Goal: Use online tool/utility: Utilize a website feature to perform a specific function

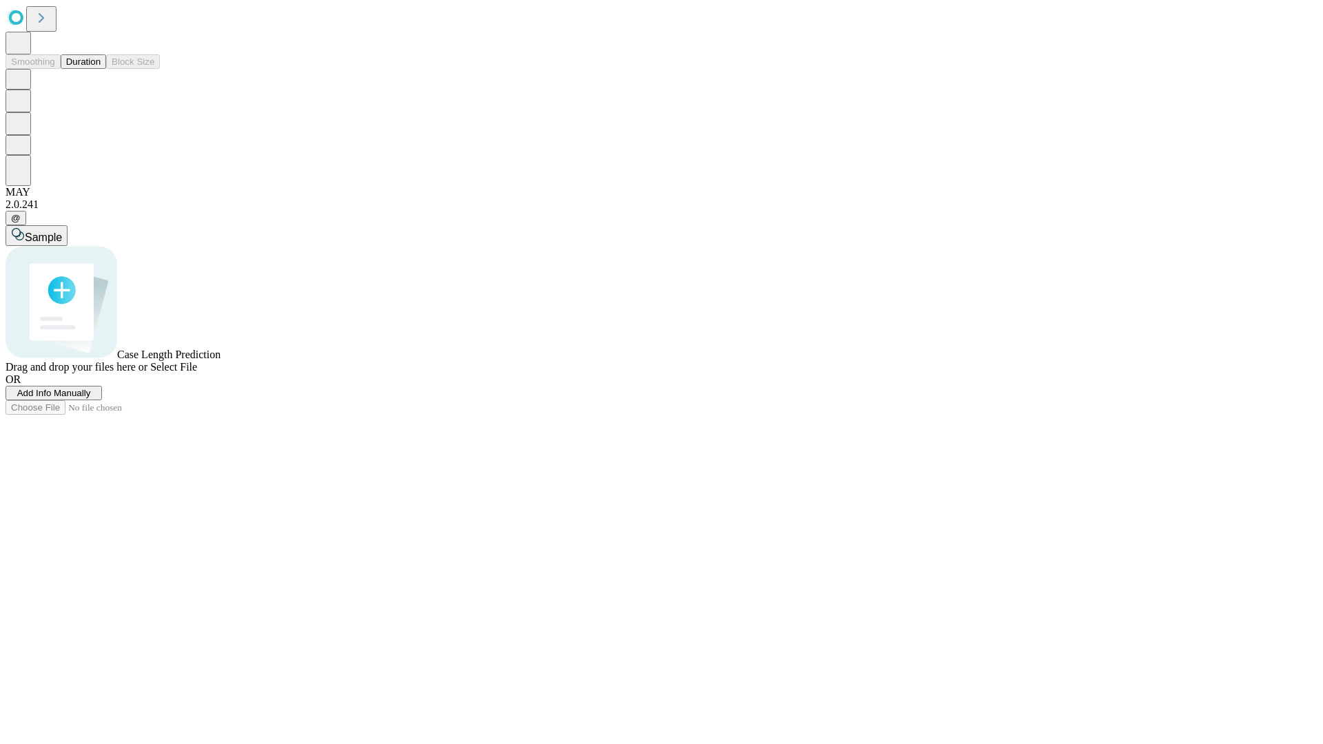
click at [101, 69] on button "Duration" at bounding box center [83, 61] width 45 height 14
click at [91, 398] on span "Add Info Manually" at bounding box center [54, 393] width 74 height 10
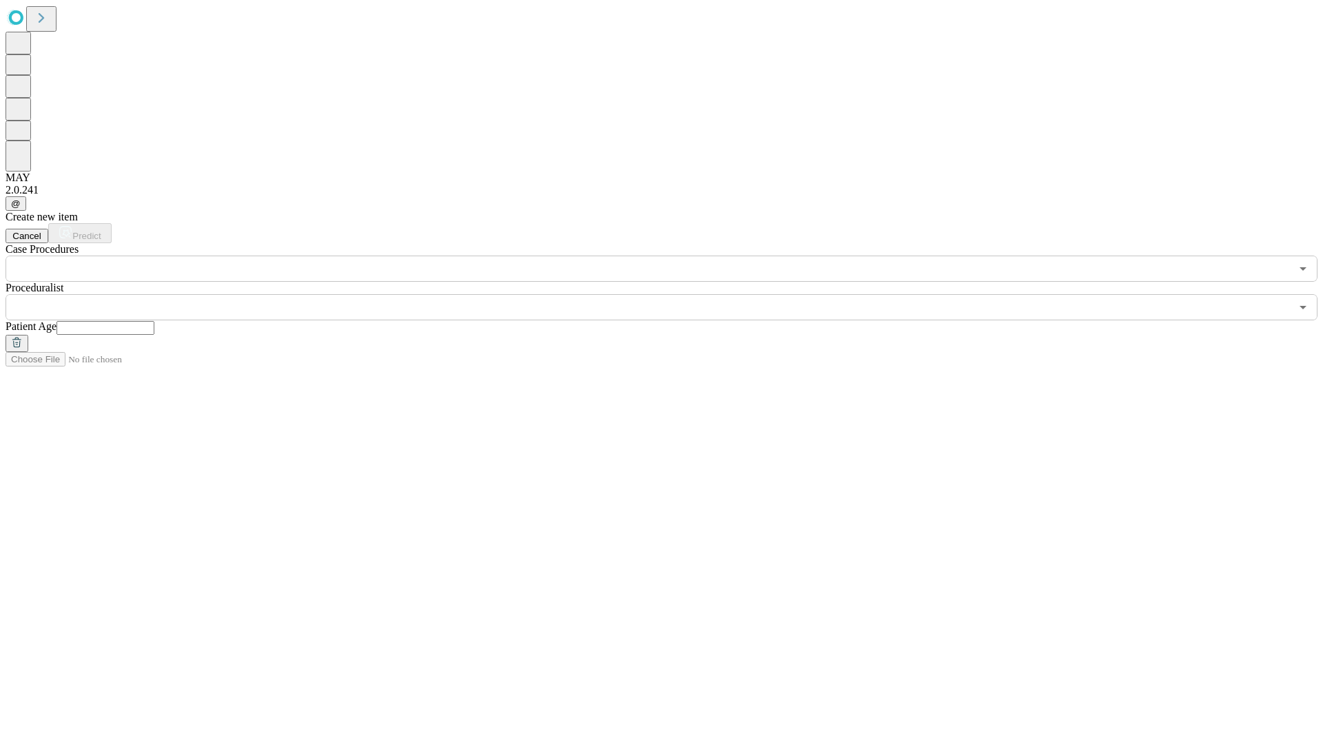
click at [154, 321] on input "text" at bounding box center [106, 328] width 98 height 14
type input "**"
click at [671, 294] on input "text" at bounding box center [648, 307] width 1285 height 26
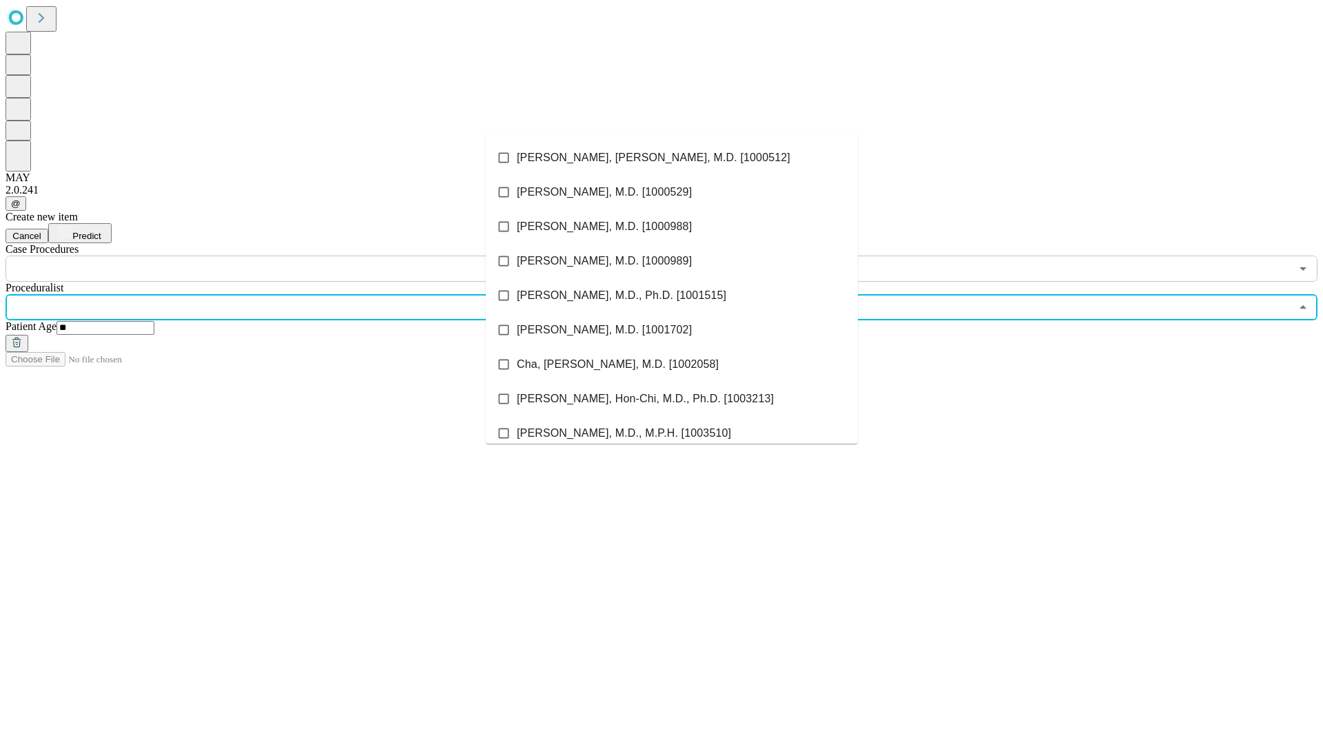
click at [672, 158] on li "[PERSON_NAME], [PERSON_NAME], M.D. [1000512]" at bounding box center [672, 158] width 372 height 34
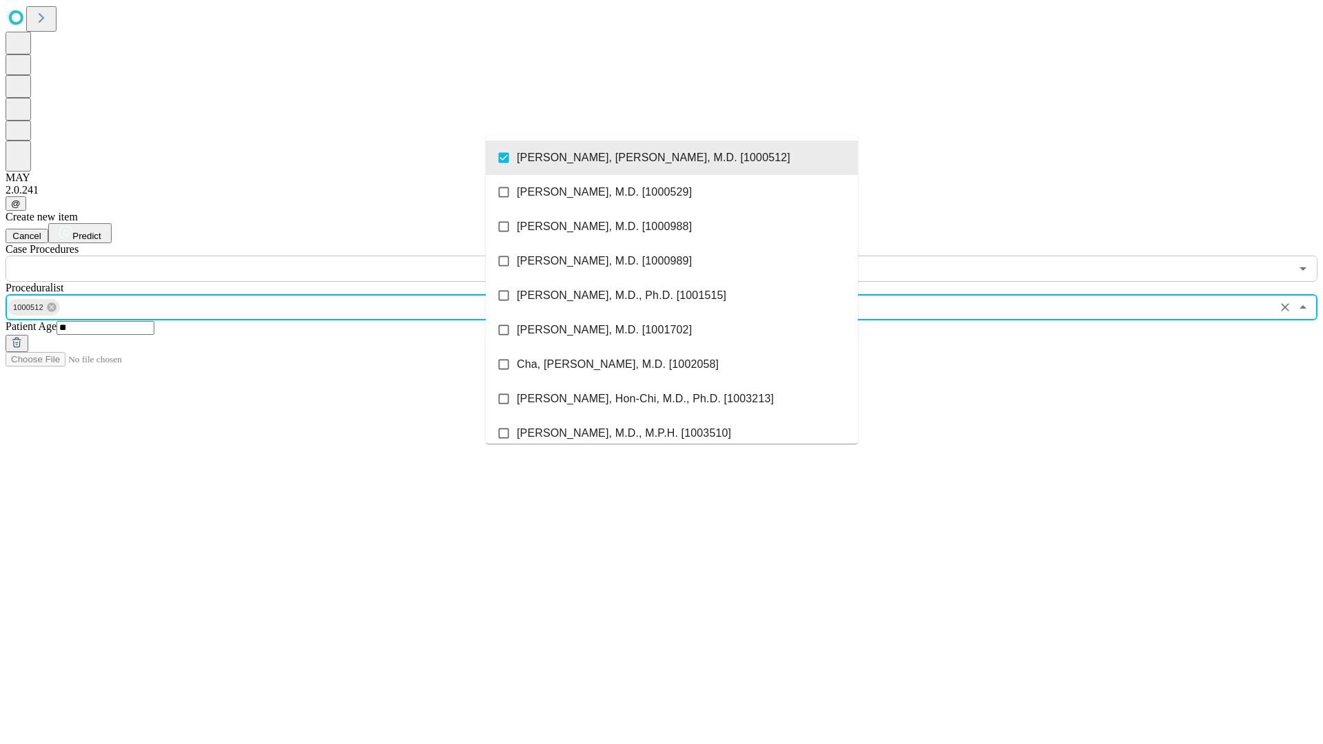
click at [289, 256] on input "text" at bounding box center [648, 269] width 1285 height 26
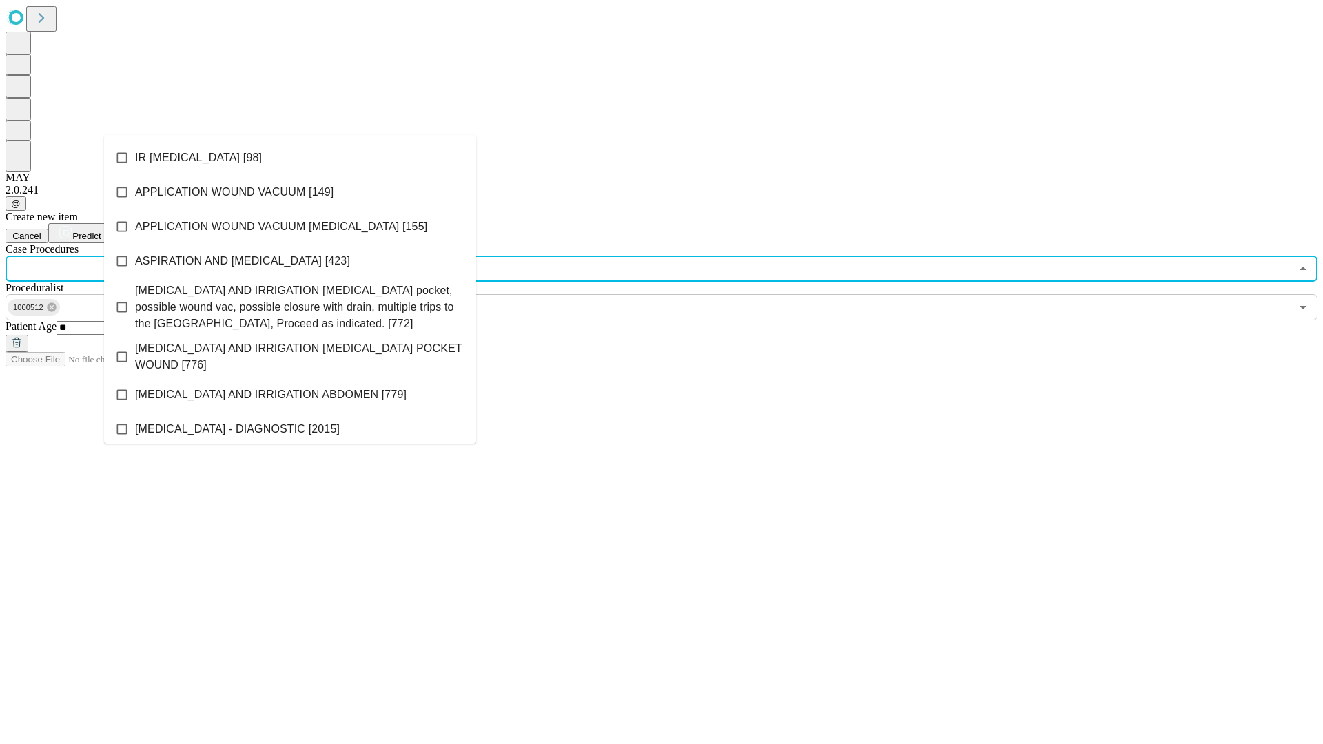
click at [290, 158] on li "IR [MEDICAL_DATA] [98]" at bounding box center [290, 158] width 372 height 34
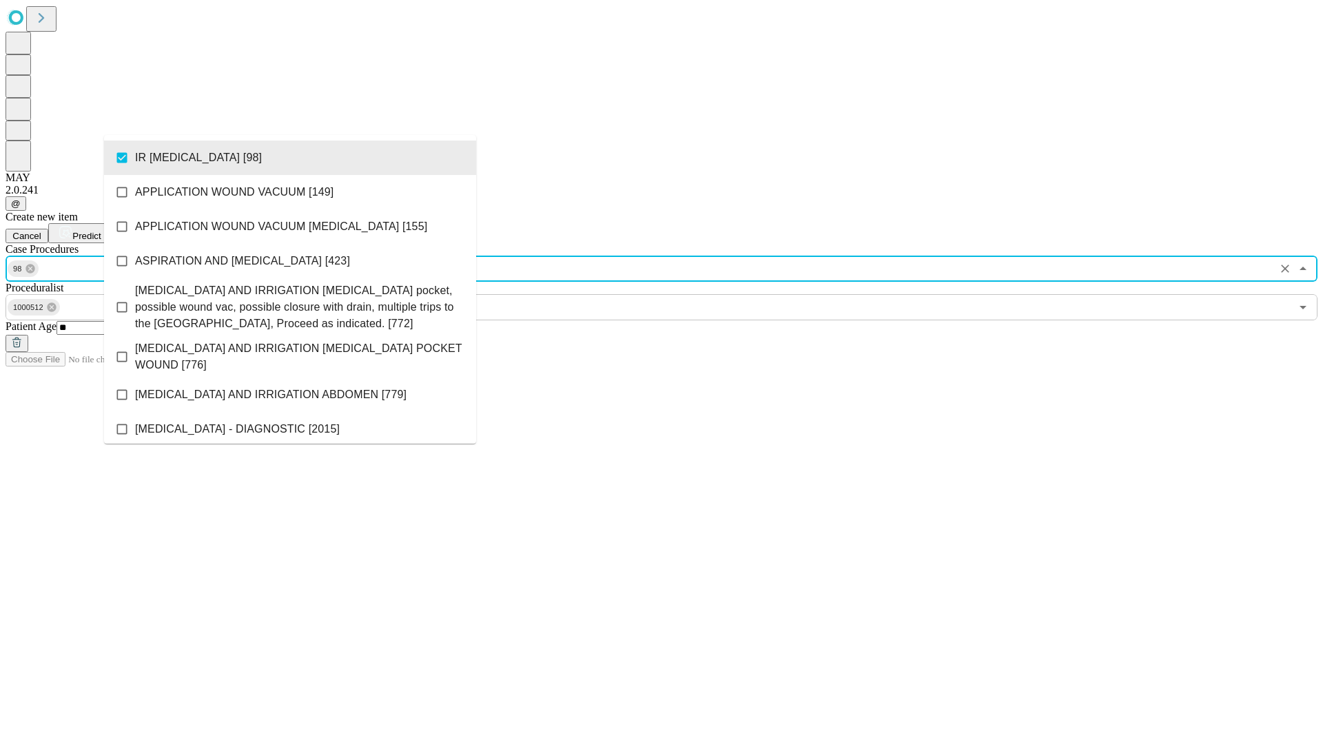
click at [101, 231] on span "Predict" at bounding box center [86, 236] width 28 height 10
